Goal: Information Seeking & Learning: Find specific fact

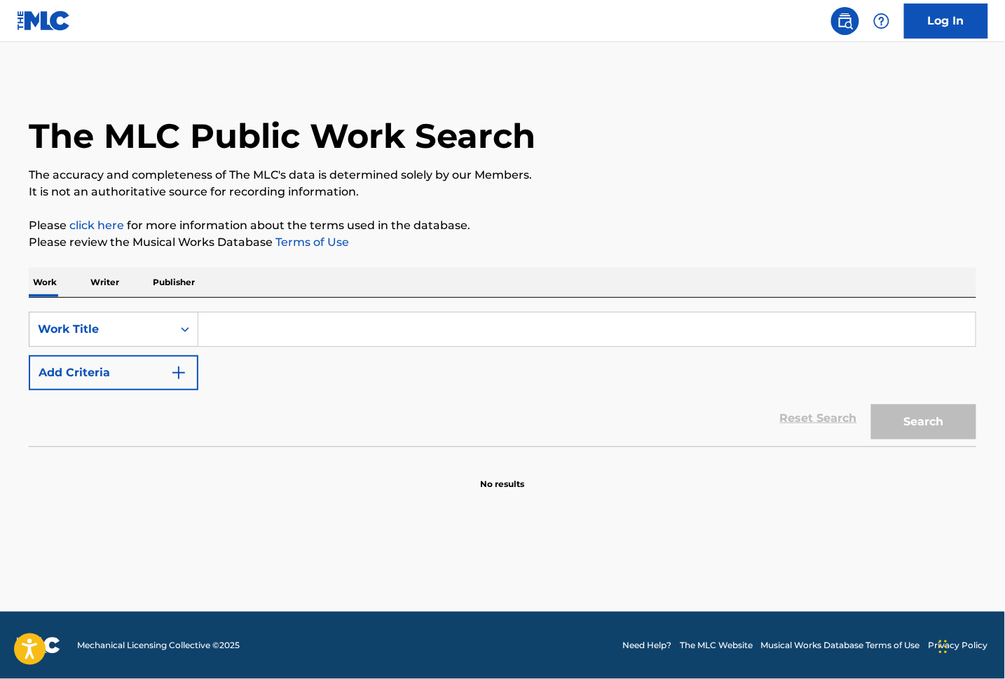
click at [308, 336] on input "Search Form" at bounding box center [586, 329] width 777 height 34
paste input "Obsesion"
type input "Obsesion"
click at [193, 373] on button "Add Criteria" at bounding box center [114, 372] width 170 height 35
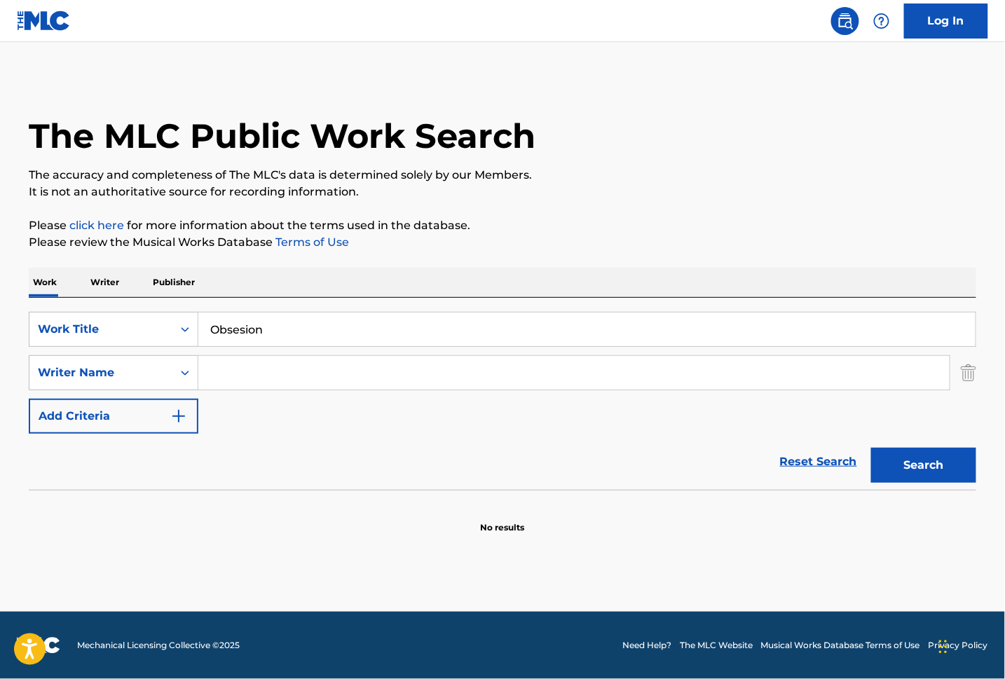
click at [312, 368] on input "Search Form" at bounding box center [573, 373] width 751 height 34
paste input "Hyman"
type input "Hyman"
click at [904, 455] on button "Search" at bounding box center [923, 465] width 105 height 35
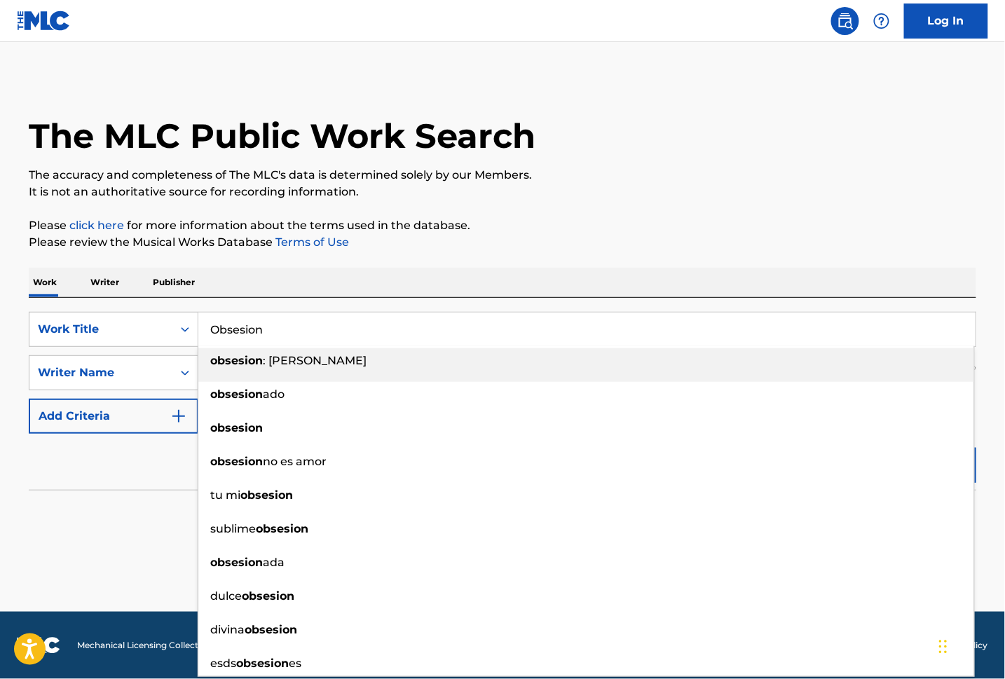
drag, startPoint x: 248, startPoint y: 326, endPoint x: 171, endPoint y: 307, distance: 79.3
click at [180, 315] on div "SearchWithCriteria770d3faa-1802-4066-815f-0bb8746d591d Work Title Obsesion obse…" at bounding box center [502, 329] width 947 height 35
paste input "sion"
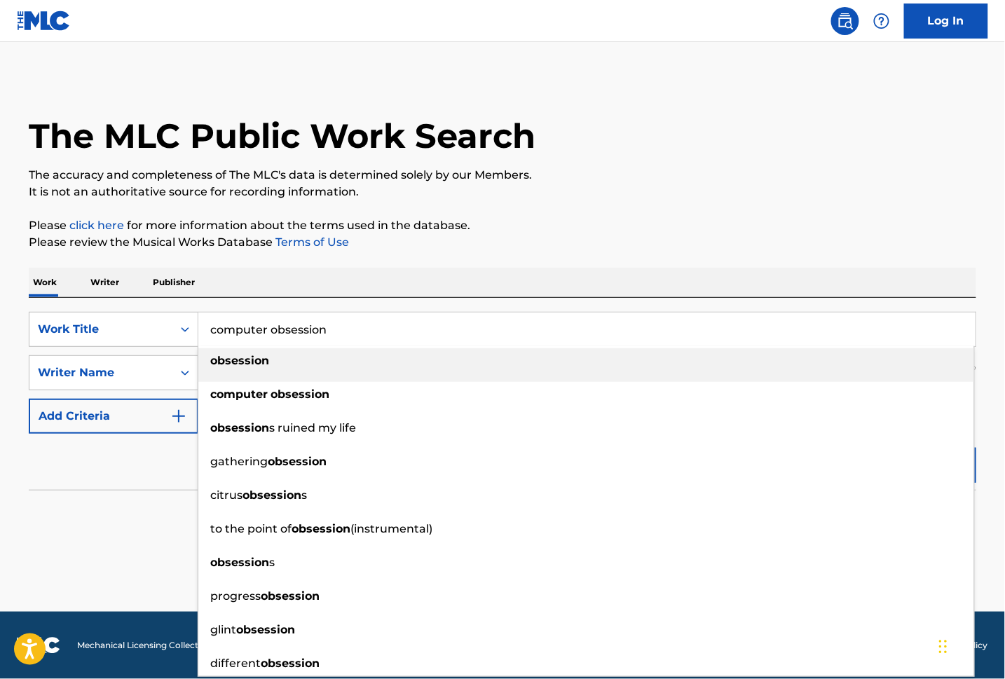
drag, startPoint x: 191, startPoint y: 317, endPoint x: 118, endPoint y: 311, distance: 73.1
click at [118, 312] on div "SearchWithCriteria770d3faa-1802-4066-815f-0bb8746d591d Work Title computer obse…" at bounding box center [502, 329] width 947 height 35
paste input "Obsession"
type input "Obsession"
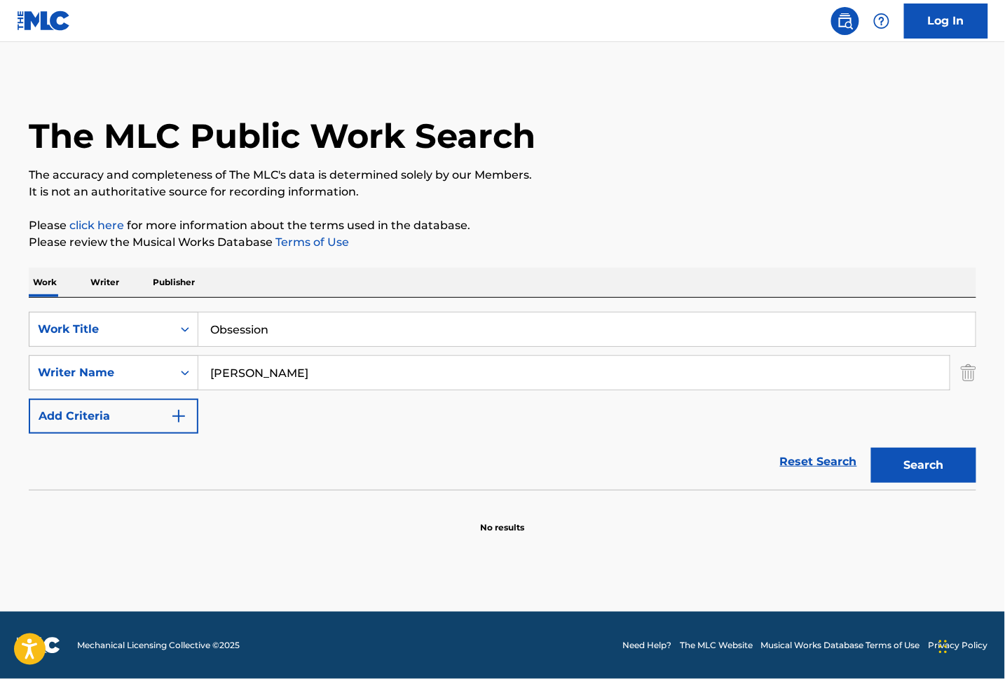
click at [157, 483] on div "Reset Search Search" at bounding box center [502, 462] width 947 height 56
click at [940, 467] on button "Search" at bounding box center [923, 465] width 105 height 35
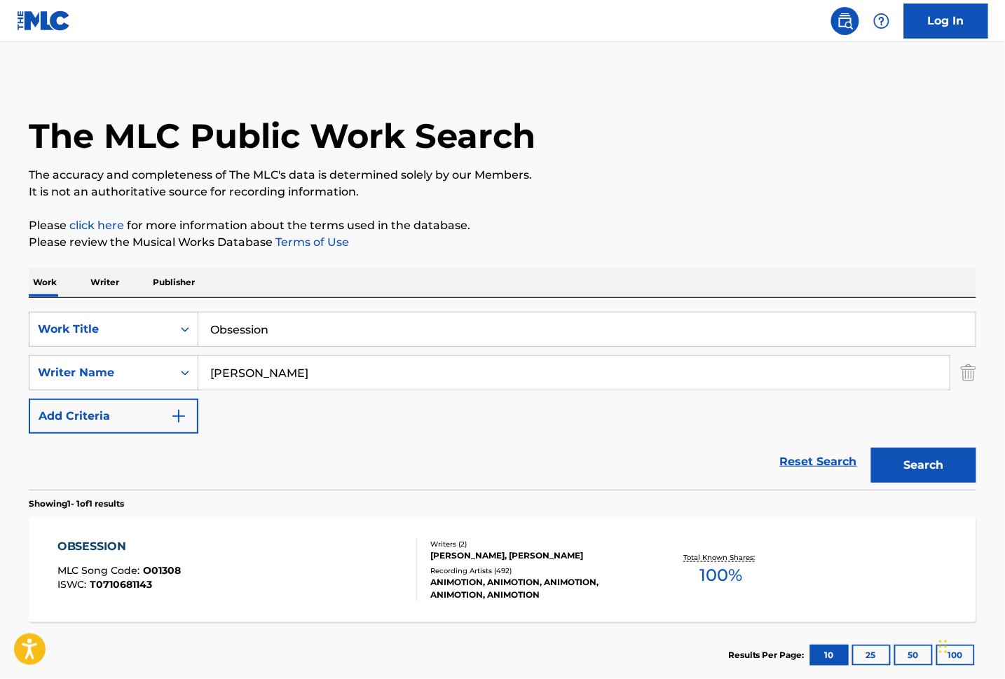
click at [336, 544] on div "OBSESSION MLC Song Code : O01308 ISWC : T0710681143" at bounding box center [237, 569] width 360 height 63
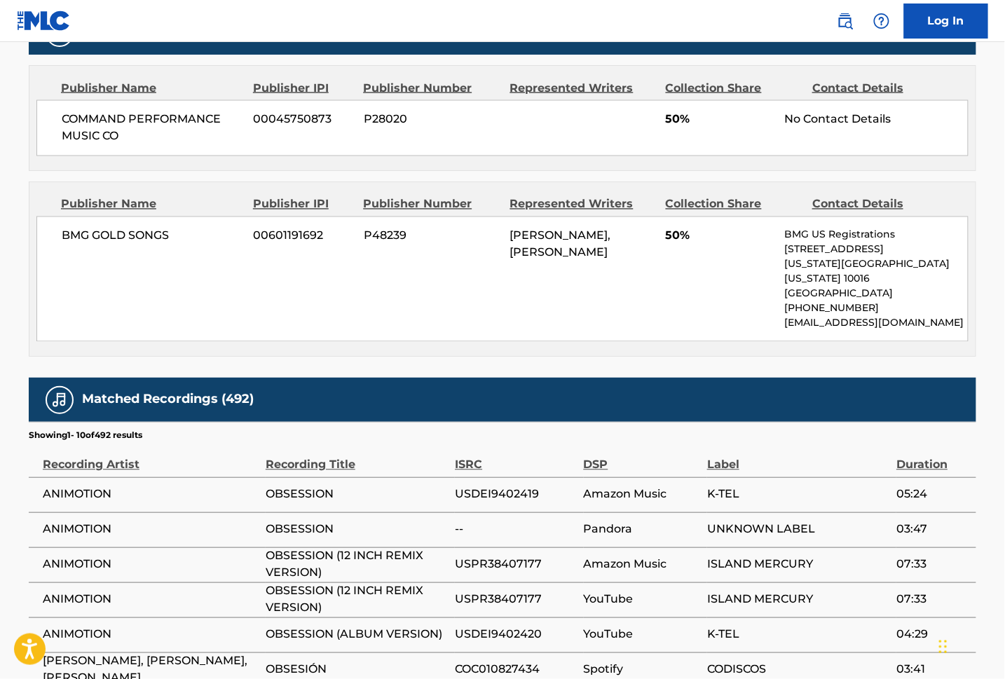
scroll to position [841, 0]
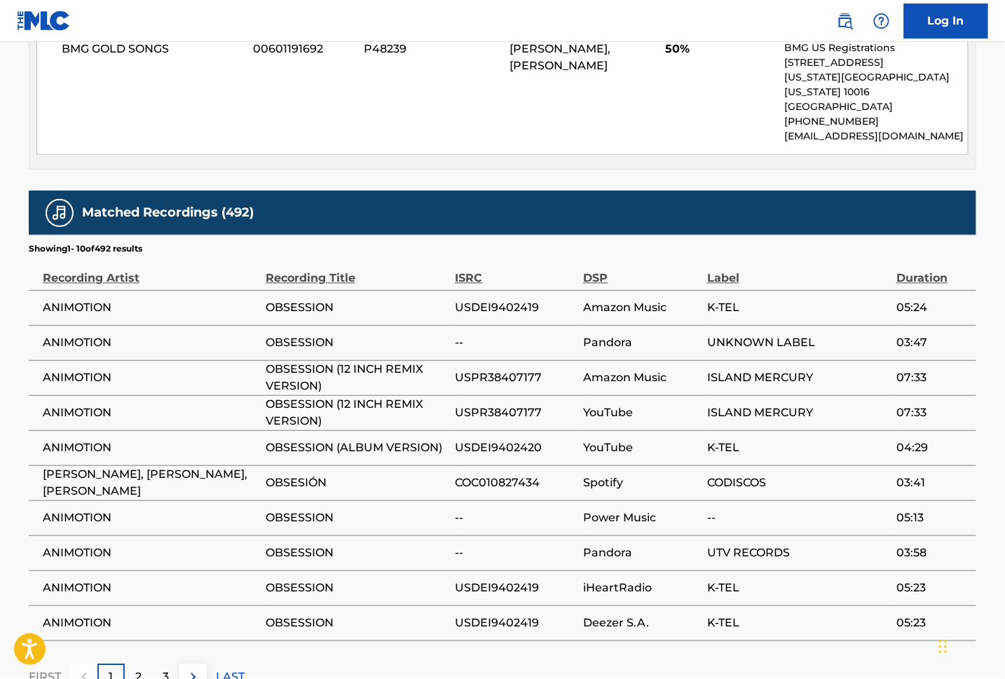
click at [146, 663] on div "2" at bounding box center [138, 676] width 27 height 27
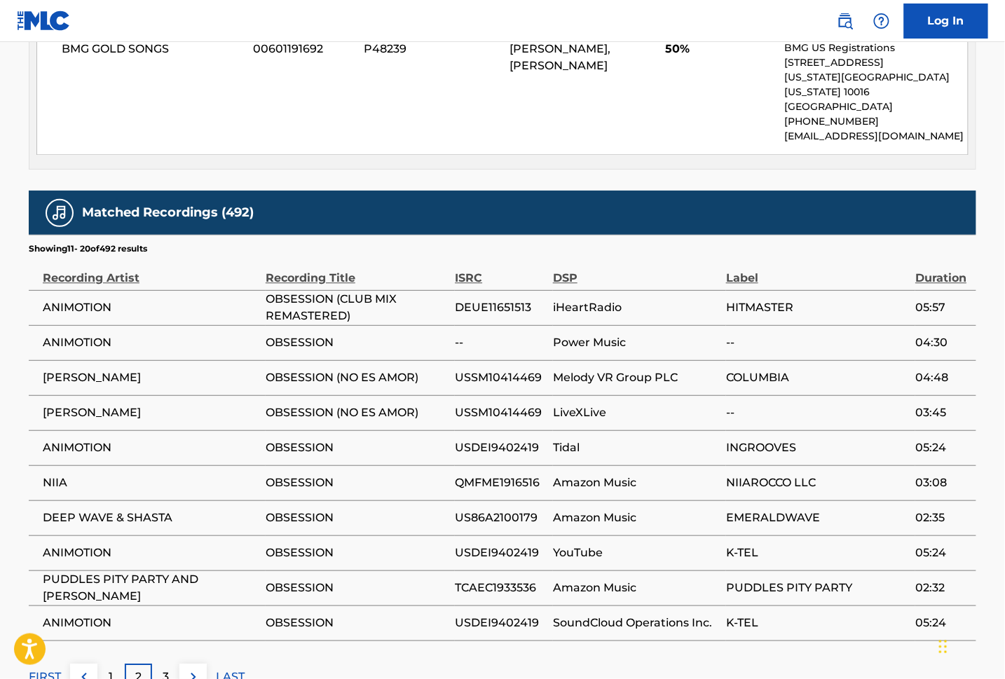
scroll to position [930, 0]
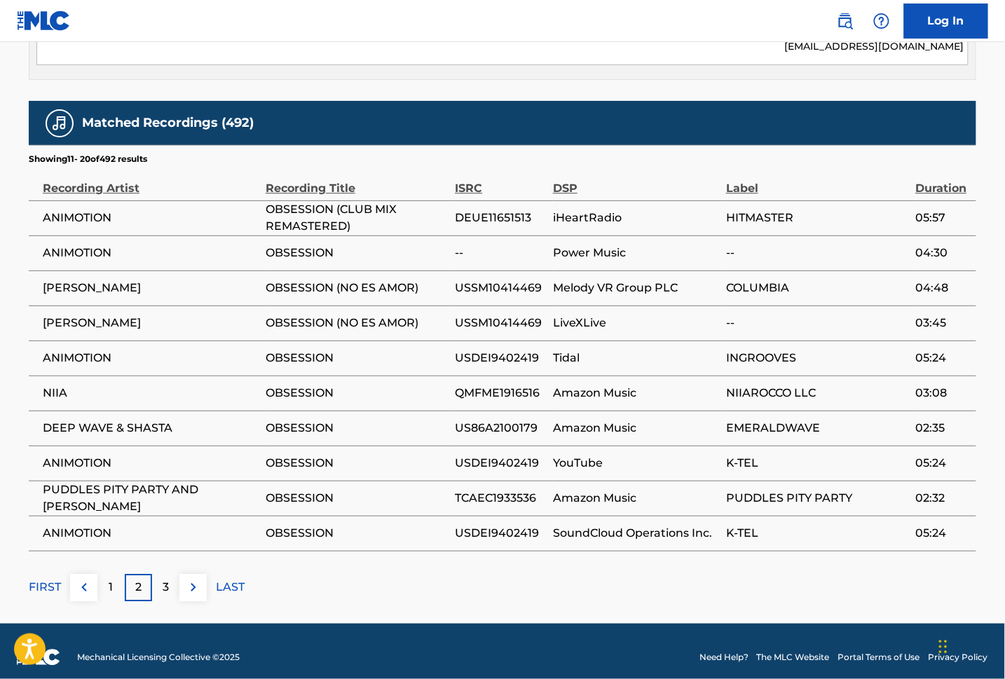
click at [166, 579] on p "3" at bounding box center [166, 587] width 6 height 17
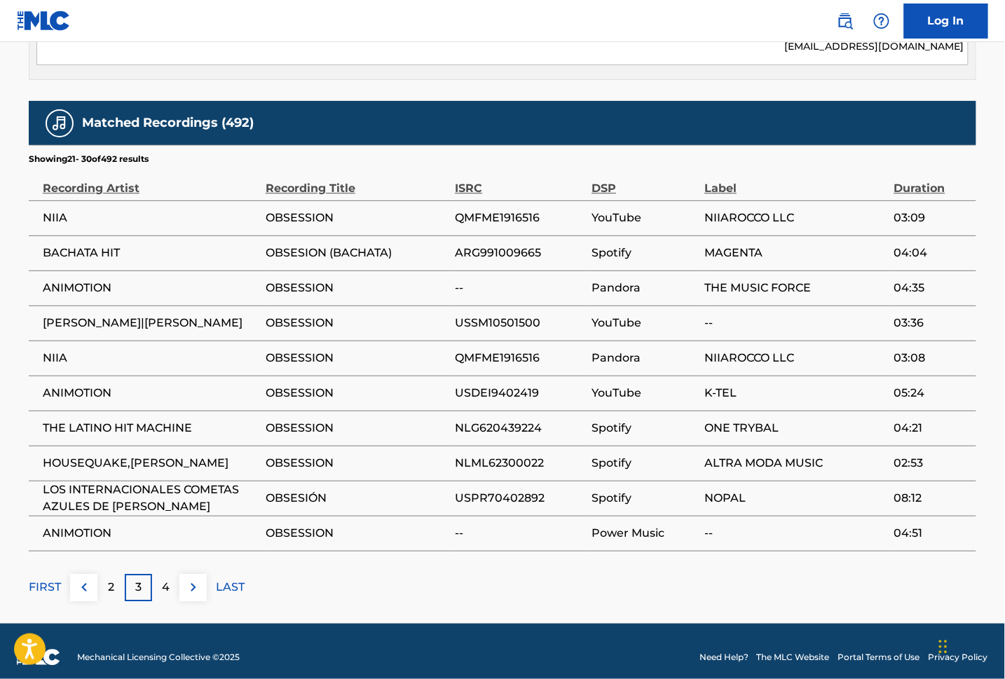
click at [120, 576] on div "2" at bounding box center [110, 587] width 27 height 27
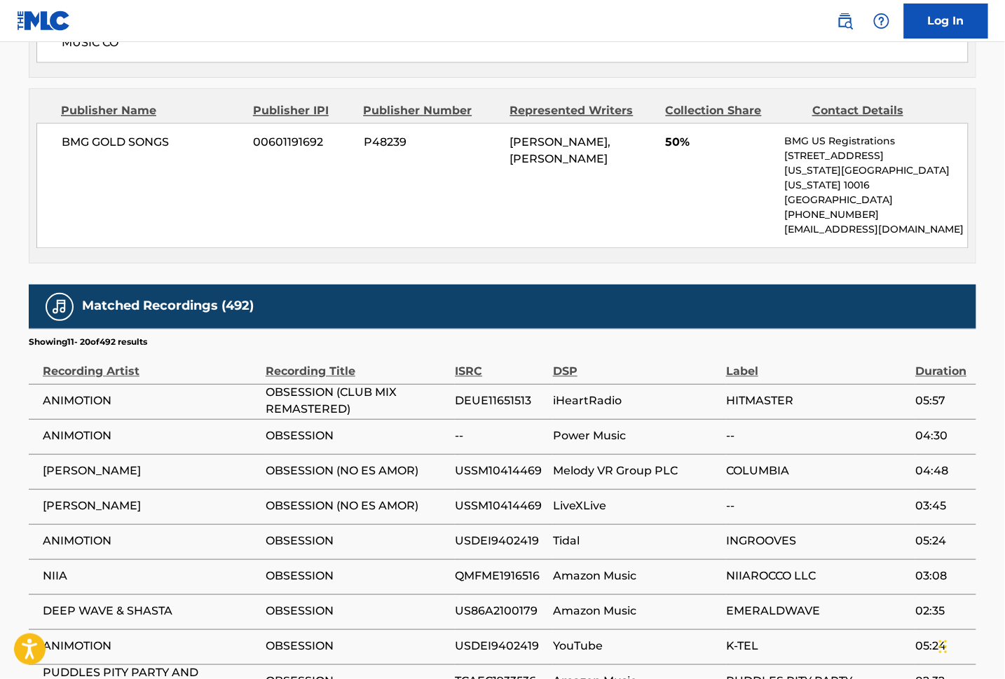
scroll to position [841, 0]
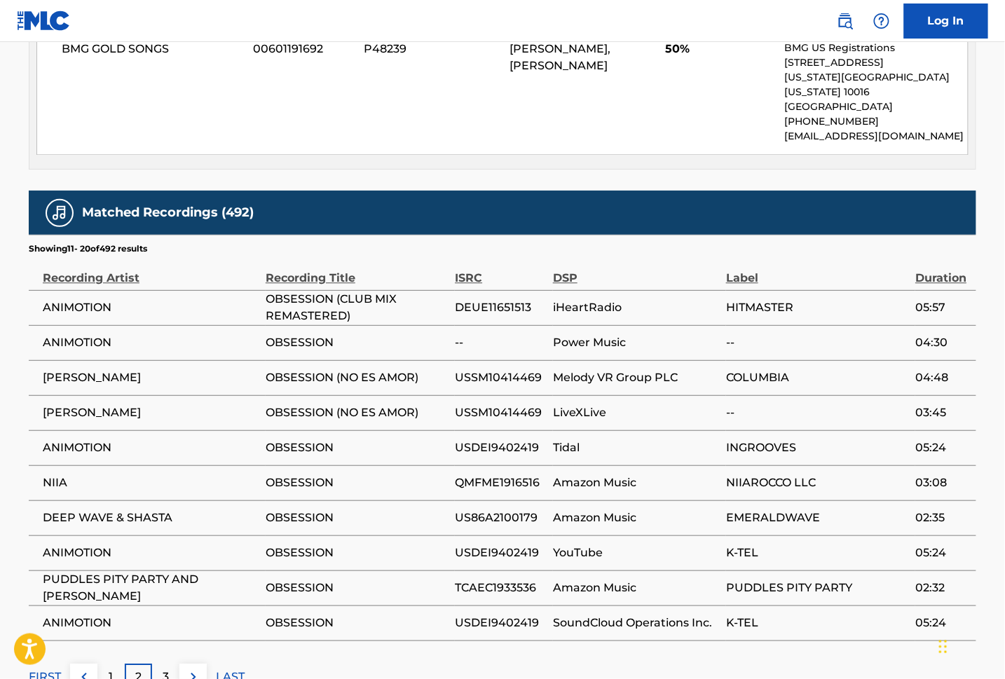
click at [113, 664] on div "1" at bounding box center [110, 676] width 27 height 27
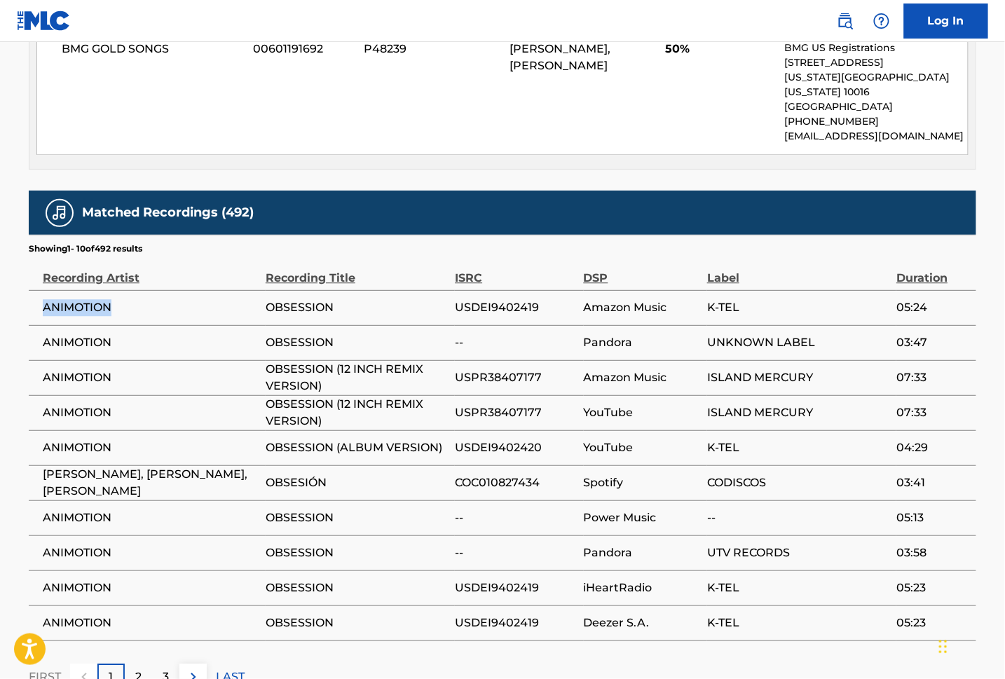
drag, startPoint x: 121, startPoint y: 298, endPoint x: 43, endPoint y: 301, distance: 77.8
click at [43, 301] on span "ANIMOTION" at bounding box center [151, 307] width 216 height 17
copy span "ANIMOTION"
drag, startPoint x: 226, startPoint y: 480, endPoint x: 121, endPoint y: 485, distance: 104.5
click at [121, 485] on span "[PERSON_NAME], [PERSON_NAME], [PERSON_NAME]" at bounding box center [151, 483] width 216 height 34
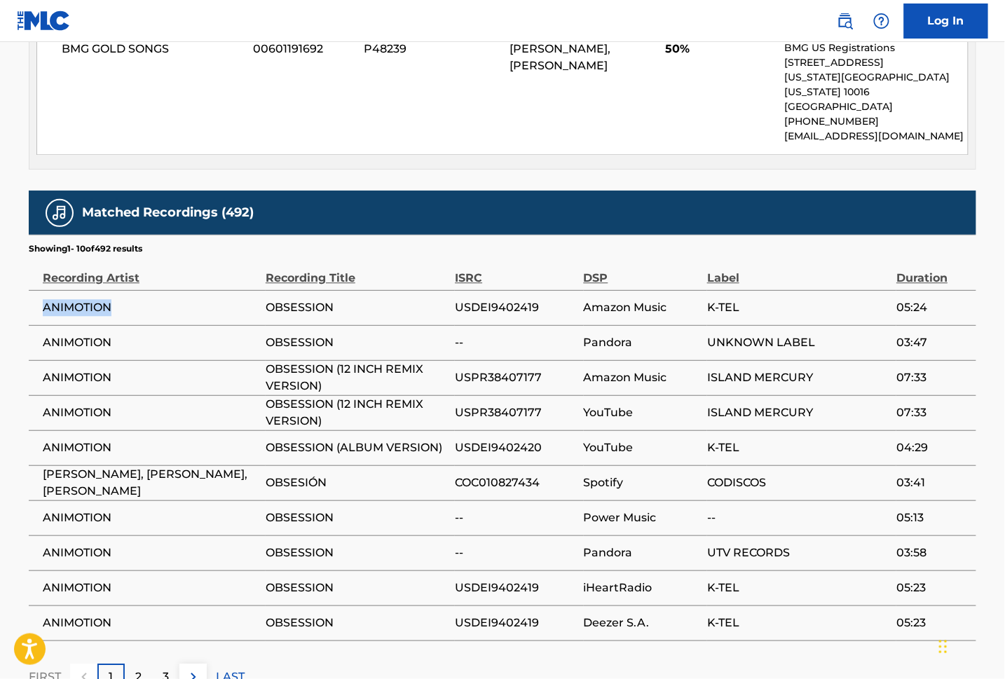
copy span "EMILIANO ZULETA"
click at [133, 663] on div "2" at bounding box center [138, 676] width 27 height 27
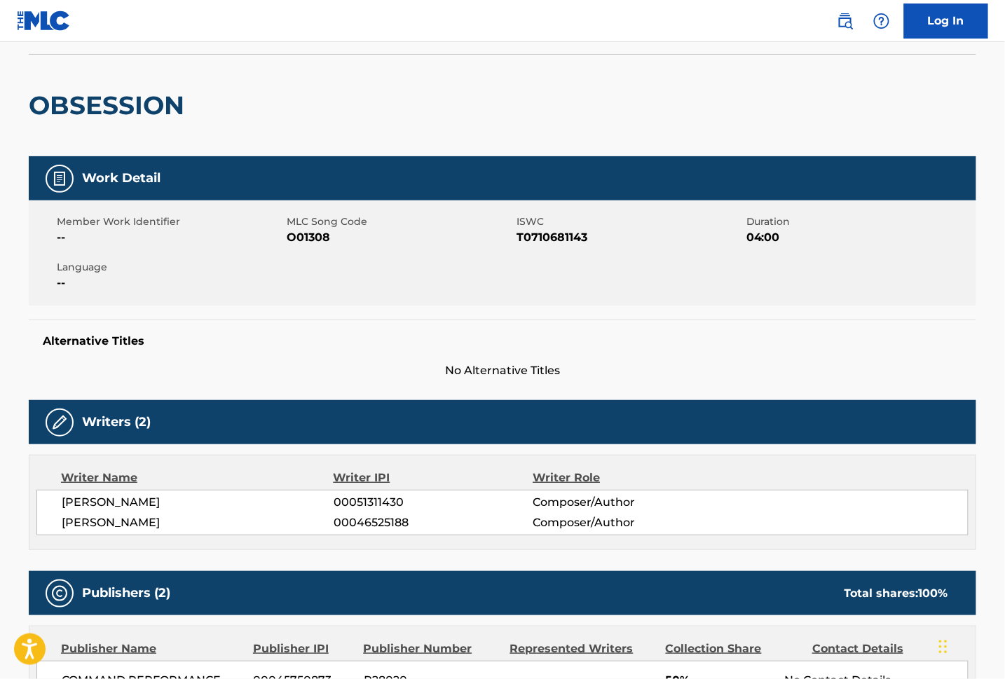
scroll to position [0, 0]
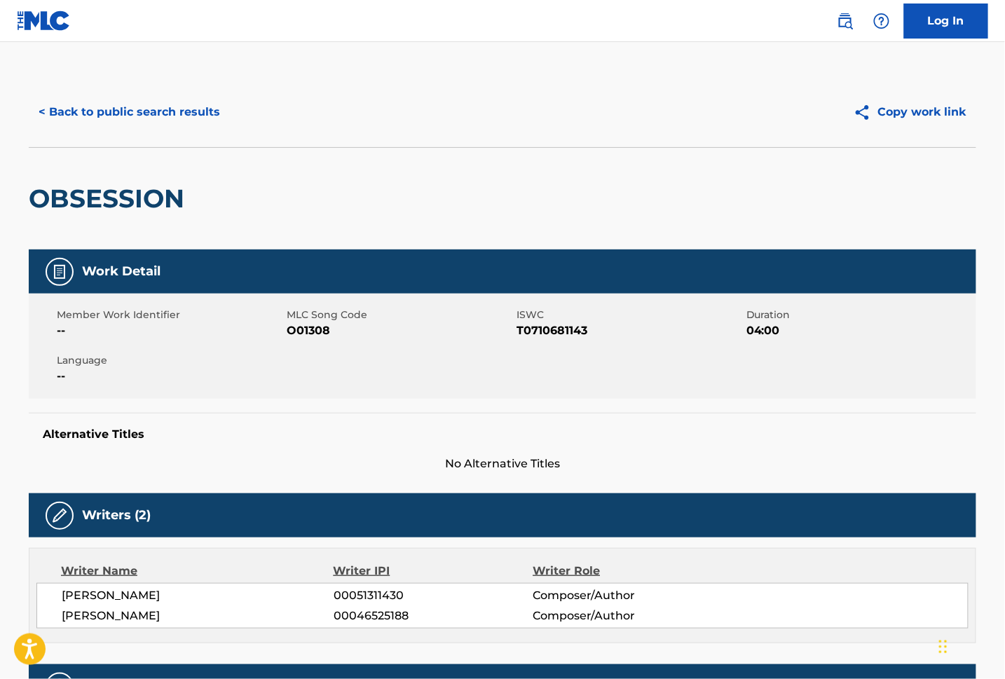
click at [555, 331] on span "T0710681143" at bounding box center [629, 330] width 226 height 17
copy span "T0710681143"
click at [123, 102] on button "< Back to public search results" at bounding box center [129, 112] width 201 height 35
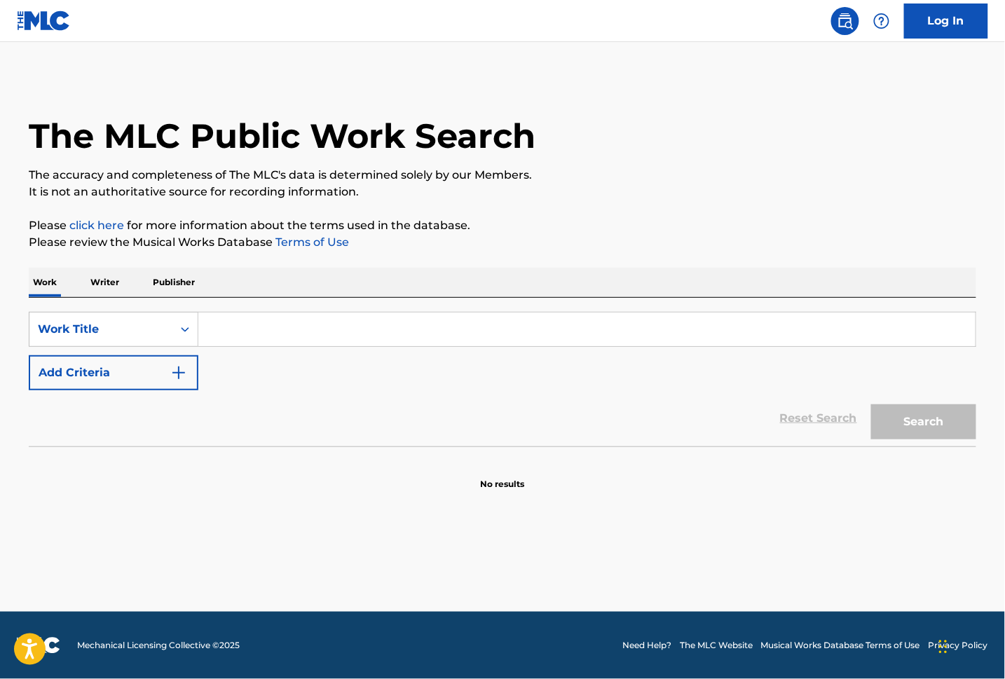
click at [294, 331] on input "Search Form" at bounding box center [586, 329] width 777 height 34
paste input "Obsession"
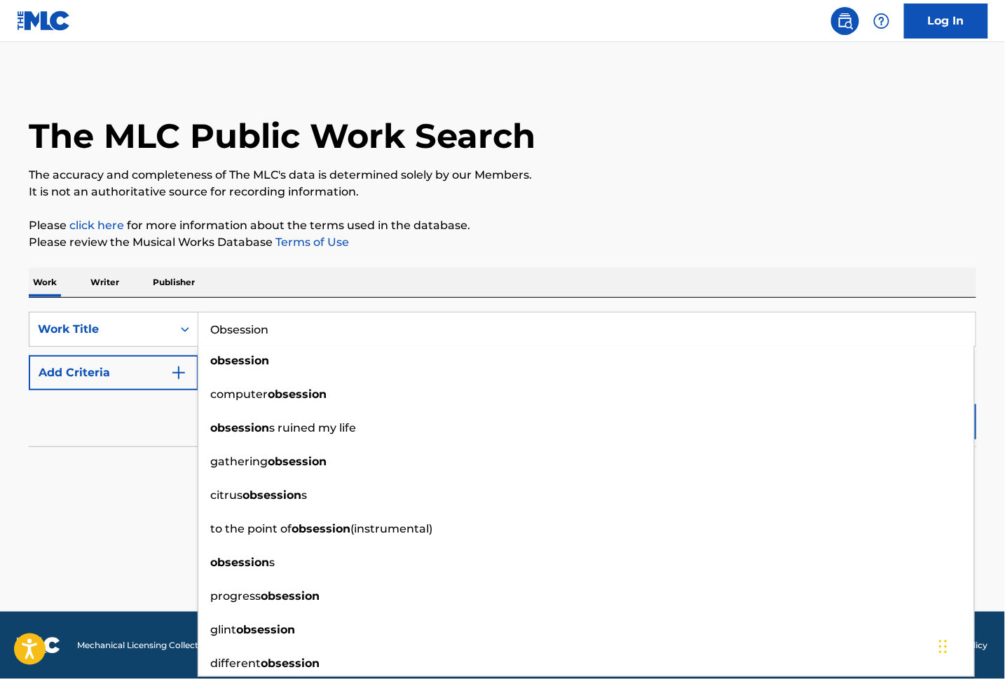
type input "Obsession"
click at [180, 375] on img "Search Form" at bounding box center [178, 372] width 17 height 17
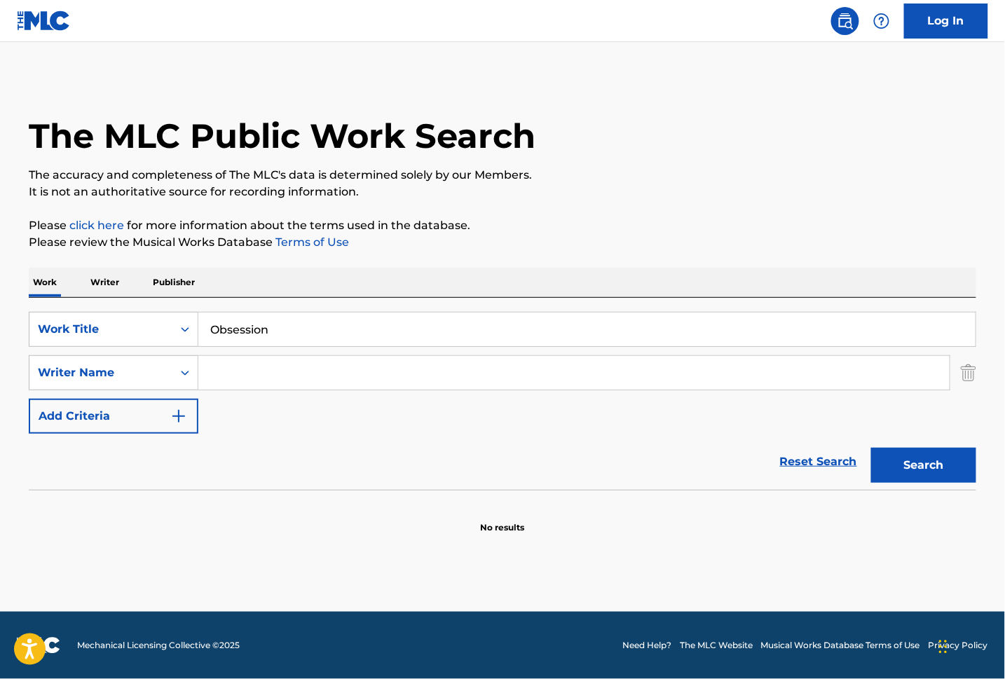
click at [235, 376] on input "Search Form" at bounding box center [573, 373] width 751 height 34
type input "Santos"
click at [871, 448] on button "Search" at bounding box center [923, 465] width 105 height 35
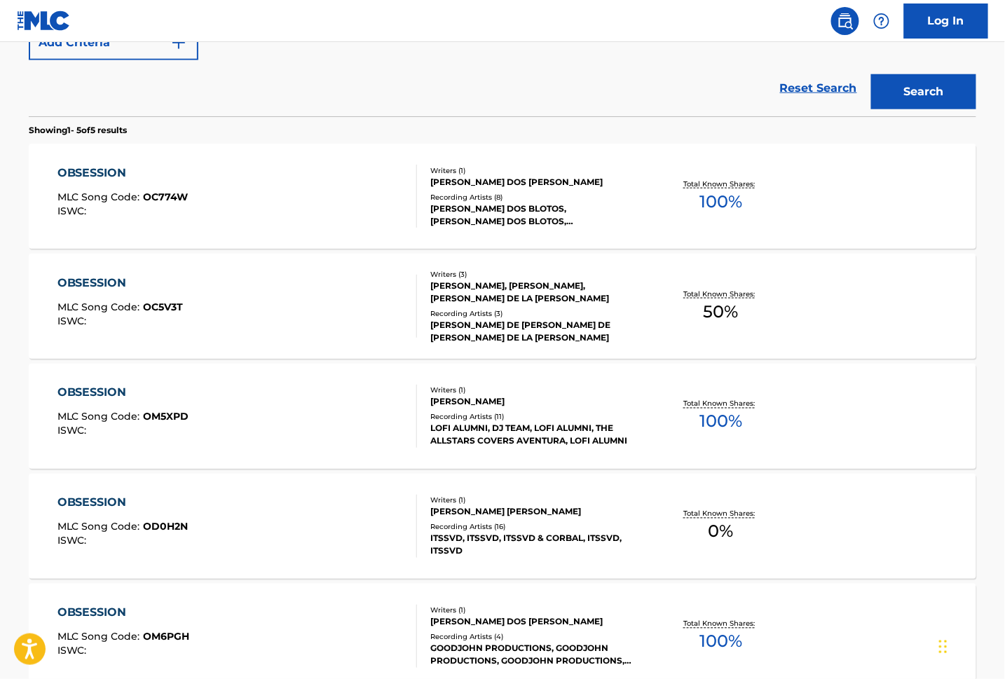
scroll to position [524, 0]
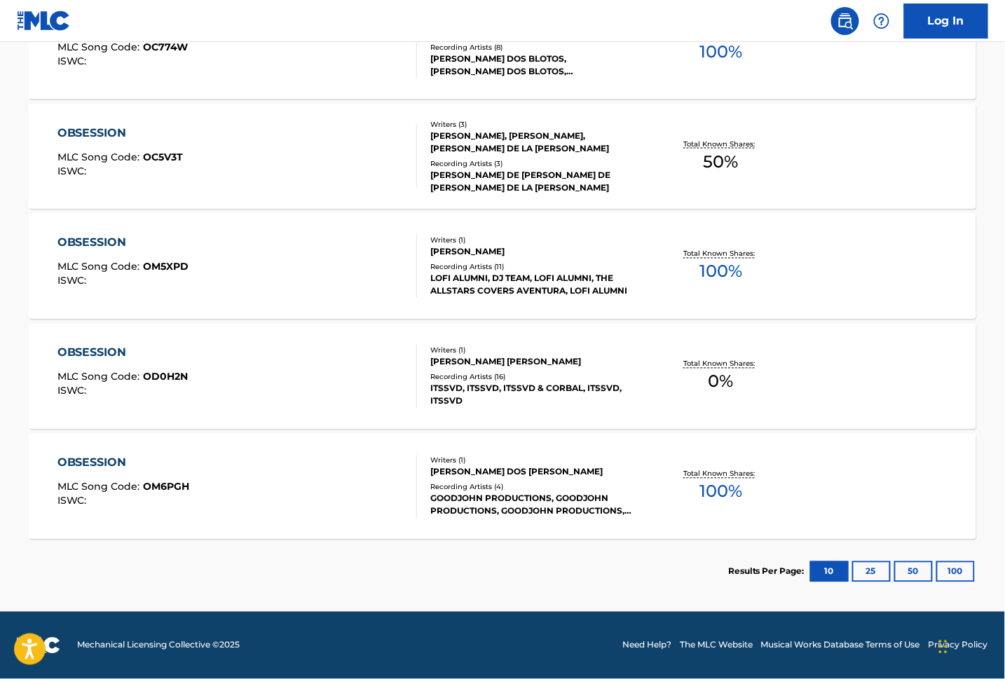
click at [939, 563] on button "100" at bounding box center [955, 571] width 39 height 21
drag, startPoint x: 293, startPoint y: 564, endPoint x: 298, endPoint y: 558, distance: 7.4
click at [293, 563] on section "Results Per Page: 10 25 50 100" at bounding box center [502, 572] width 947 height 66
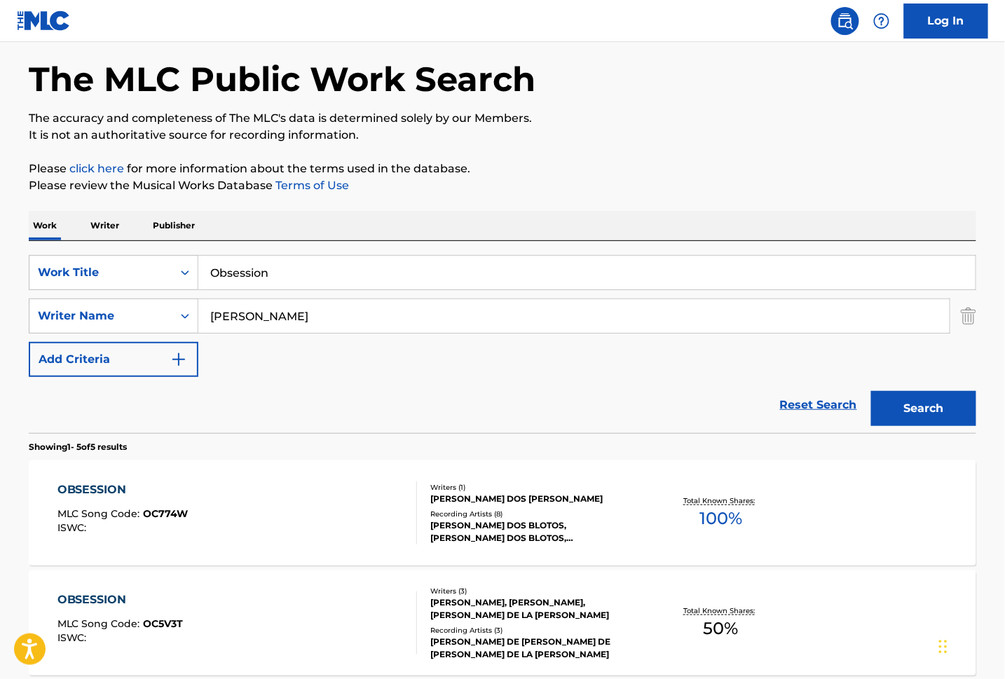
scroll to position [0, 0]
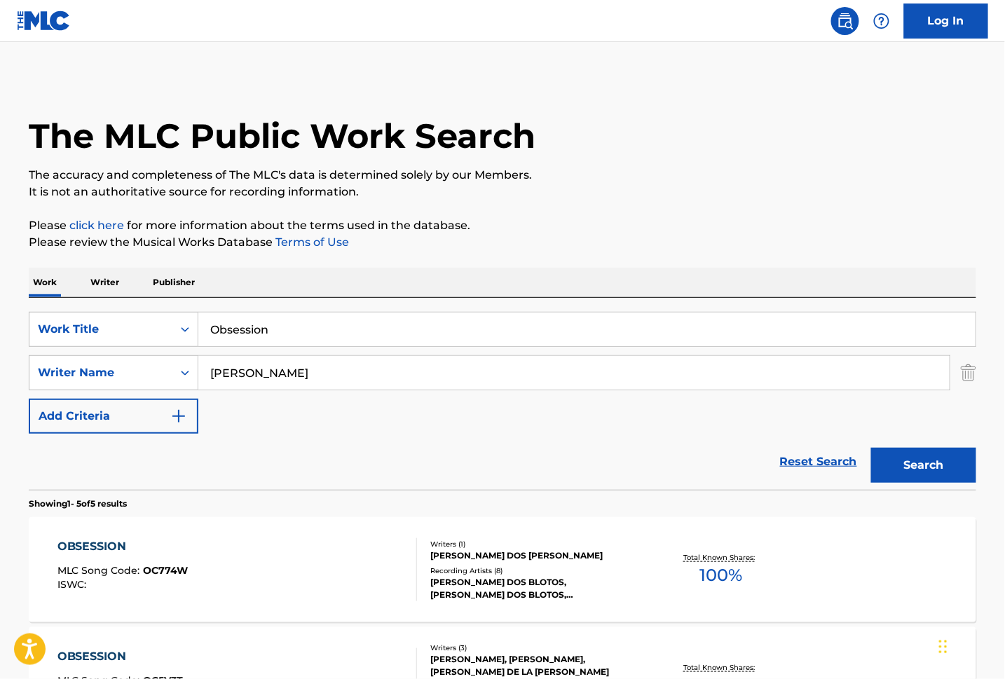
click at [745, 151] on div "The MLC Public Work Search" at bounding box center [502, 128] width 947 height 102
click at [808, 126] on div "The MLC Public Work Search" at bounding box center [502, 128] width 947 height 102
click at [822, 104] on div "The MLC Public Work Search" at bounding box center [502, 128] width 947 height 102
